Goal: Task Accomplishment & Management: Manage account settings

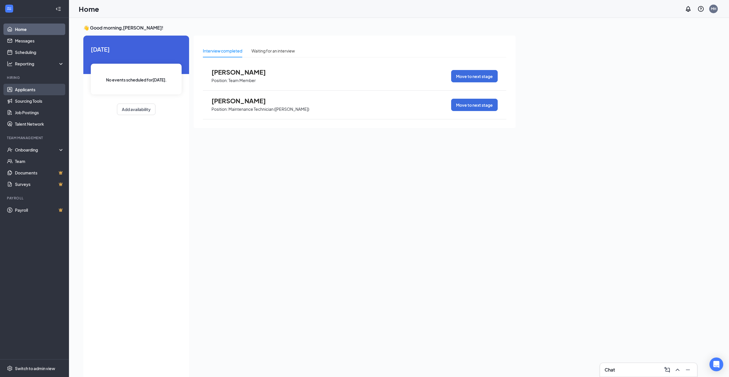
click at [39, 94] on link "Applicants" at bounding box center [39, 89] width 49 height 11
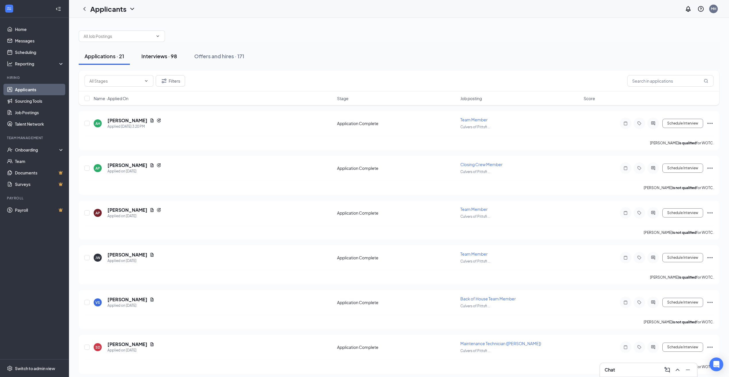
click at [166, 59] on div "Interviews · 98" at bounding box center [159, 56] width 36 height 7
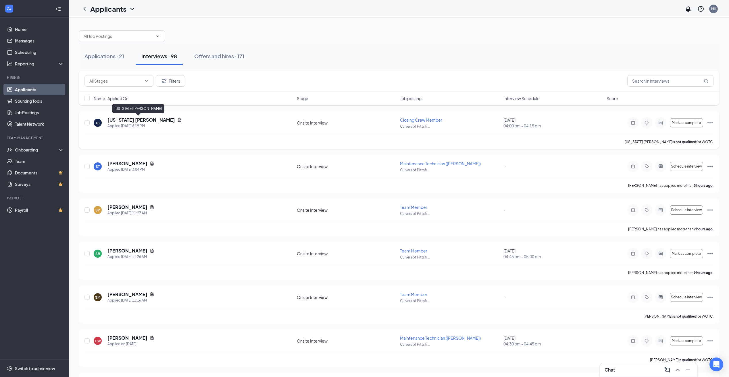
click at [142, 121] on h5 "[US_STATE] [PERSON_NAME]" at bounding box center [140, 120] width 67 height 6
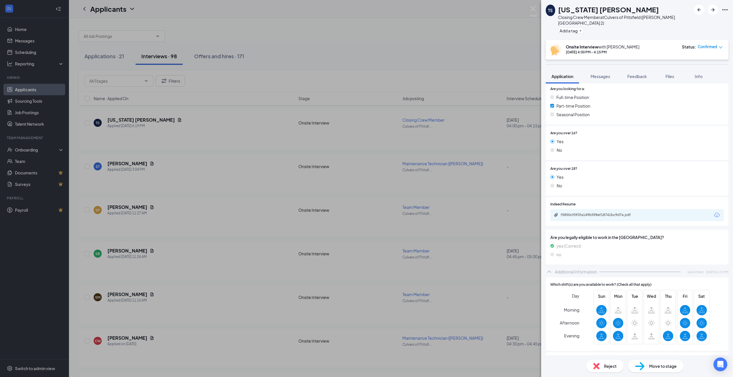
scroll to position [75, 0]
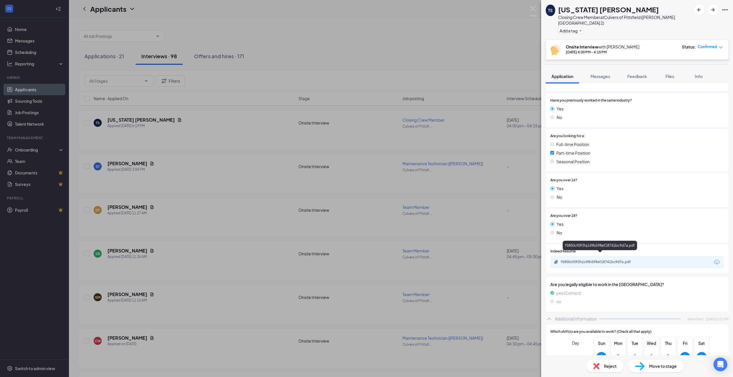
click at [627, 260] on div "f5850cf093fa149b598ef18741bc9d7a.pdf" at bounding box center [601, 262] width 80 height 5
click at [163, 170] on div "TS [US_STATE] [PERSON_NAME] Closing Crew Member at [GEOGRAPHIC_DATA] of [GEOGRA…" at bounding box center [366, 188] width 733 height 377
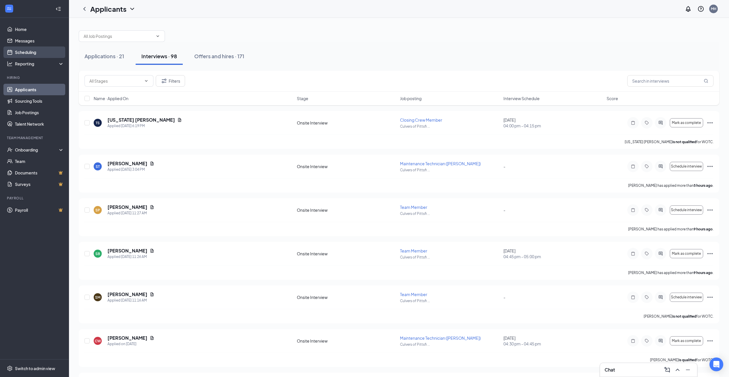
click at [30, 55] on link "Scheduling" at bounding box center [39, 52] width 49 height 11
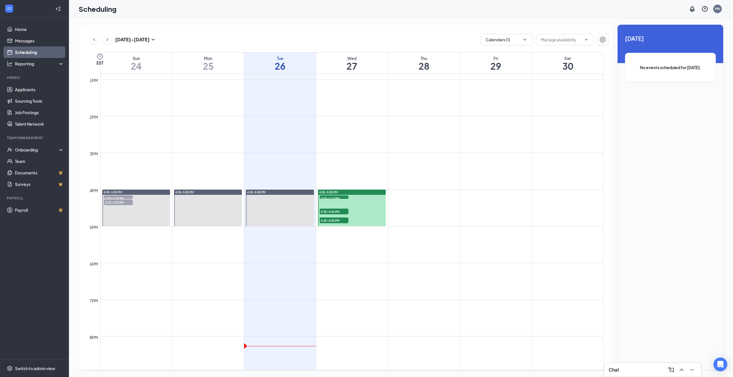
scroll to position [483, 0]
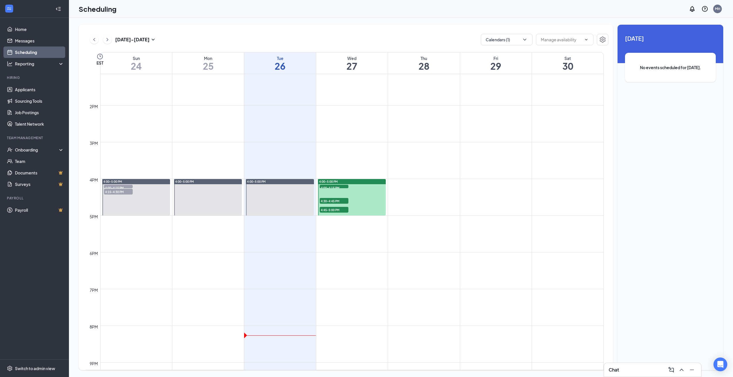
click at [339, 200] on span "4:30-4:45 PM" at bounding box center [334, 201] width 29 height 6
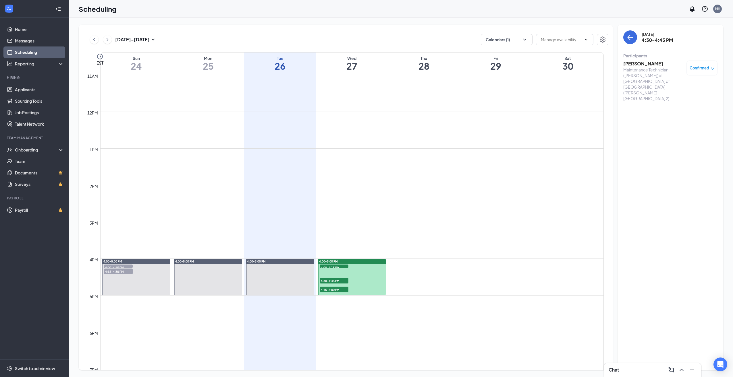
scroll to position [431, 0]
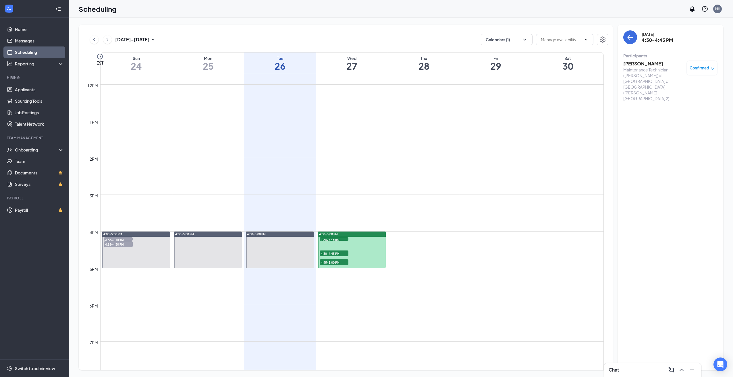
click at [337, 238] on span "4:00-4:15 PM" at bounding box center [334, 240] width 29 height 6
click at [337, 261] on span "4:45-5:00 PM" at bounding box center [334, 263] width 29 height 6
click at [648, 63] on h3 "[PERSON_NAME]" at bounding box center [653, 64] width 60 height 6
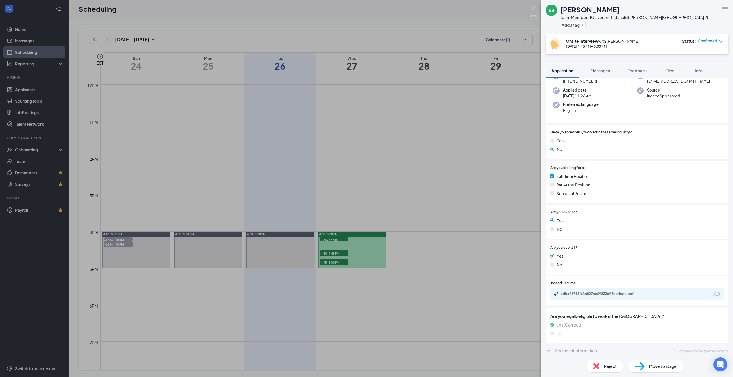
scroll to position [38, 0]
click at [606, 295] on div "adba98753fe1e827ab09833a96bedbde.pdf" at bounding box center [600, 293] width 93 height 5
click at [193, 33] on div "SB [PERSON_NAME] Team Member at [GEOGRAPHIC_DATA] of [GEOGRAPHIC_DATA] ([PERSON…" at bounding box center [366, 188] width 733 height 377
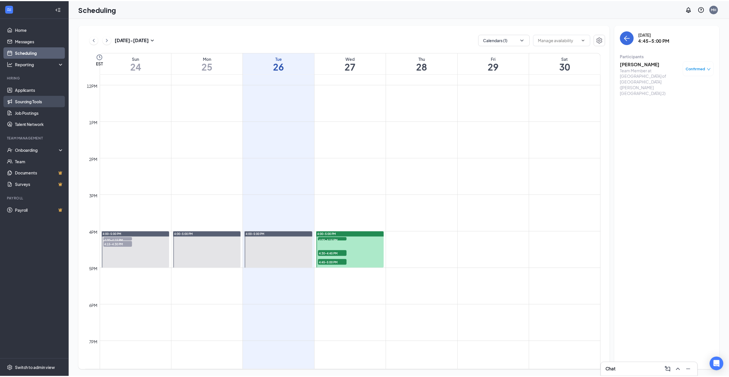
scroll to position [282, 0]
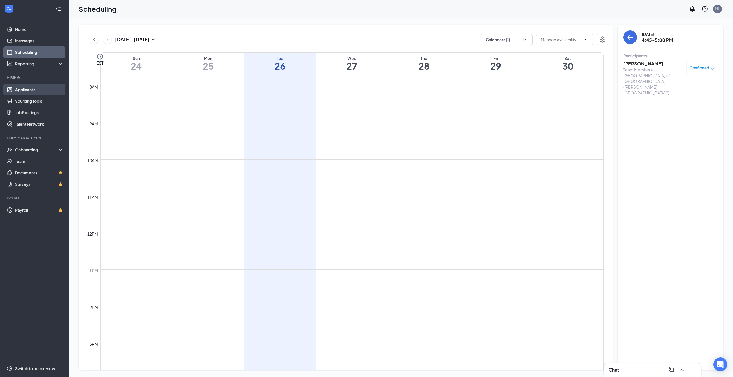
click at [28, 89] on link "Applicants" at bounding box center [39, 89] width 49 height 11
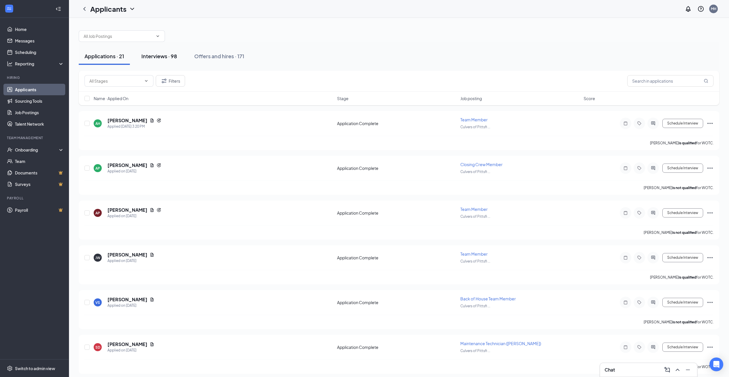
click at [161, 61] on button "Interviews · 98" at bounding box center [159, 56] width 47 height 17
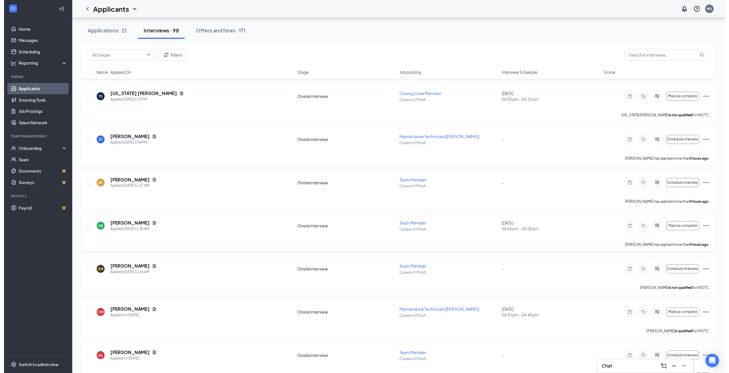
scroll to position [29, 0]
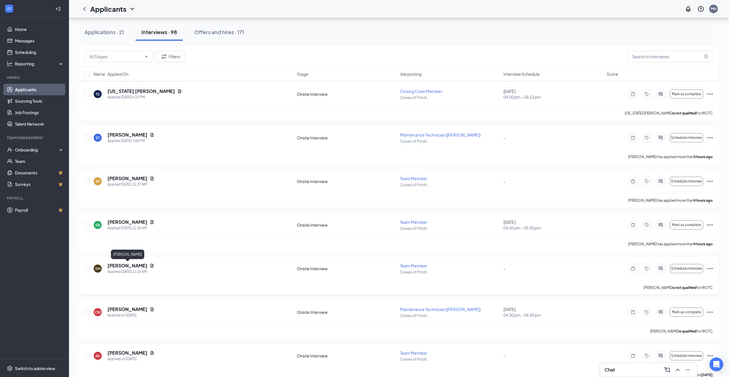
click at [130, 266] on h5 "[PERSON_NAME]" at bounding box center [127, 266] width 40 height 6
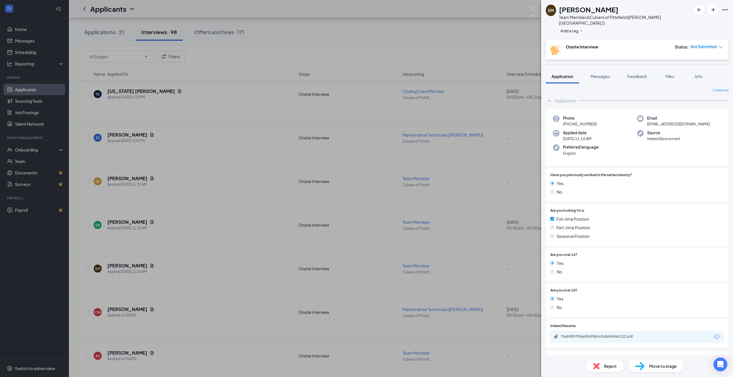
click at [167, 268] on div "SM [PERSON_NAME] Team Member at [GEOGRAPHIC_DATA] of [GEOGRAPHIC_DATA] ([PERSON…" at bounding box center [366, 188] width 733 height 377
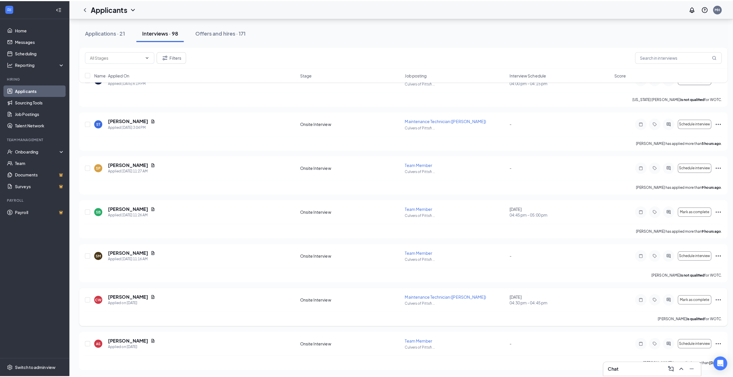
scroll to position [57, 0]
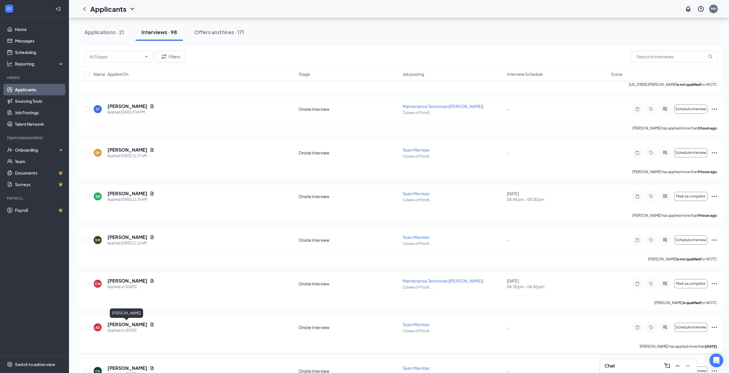
click at [136, 324] on h5 "[PERSON_NAME]" at bounding box center [127, 324] width 40 height 6
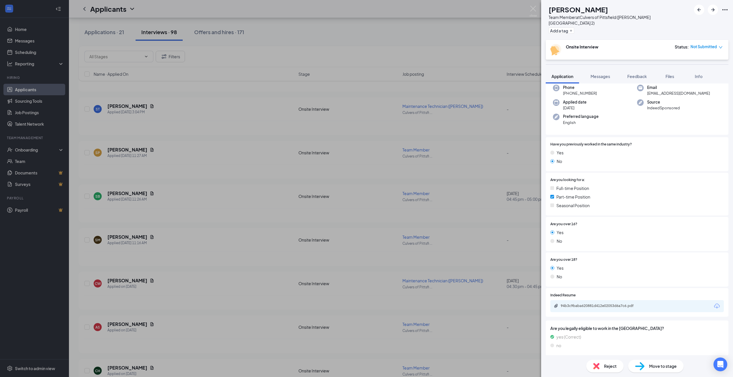
scroll to position [38, 0]
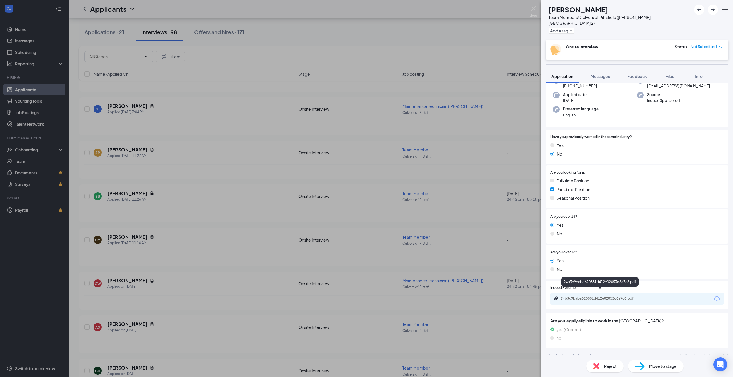
click at [590, 296] on div "94b3c9baba620881d412e02053d6a7c6.pdf" at bounding box center [601, 298] width 80 height 5
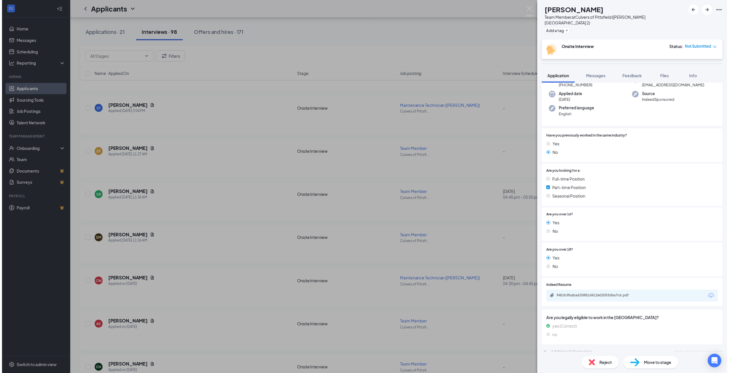
scroll to position [36, 0]
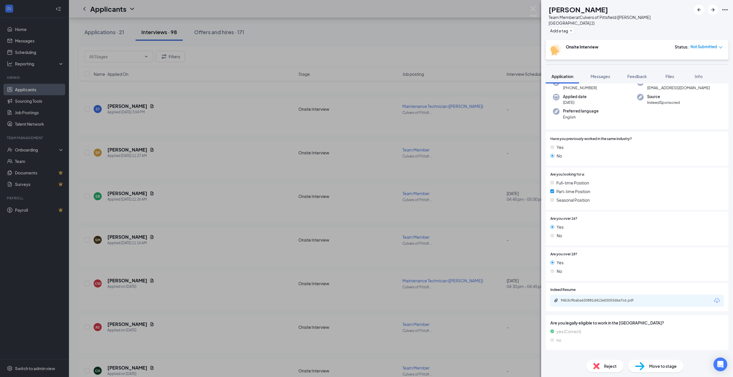
click at [229, 83] on div "AS [PERSON_NAME] Team Member at [GEOGRAPHIC_DATA] of [GEOGRAPHIC_DATA] ([PERSON…" at bounding box center [366, 188] width 733 height 377
